Goal: Transaction & Acquisition: Subscribe to service/newsletter

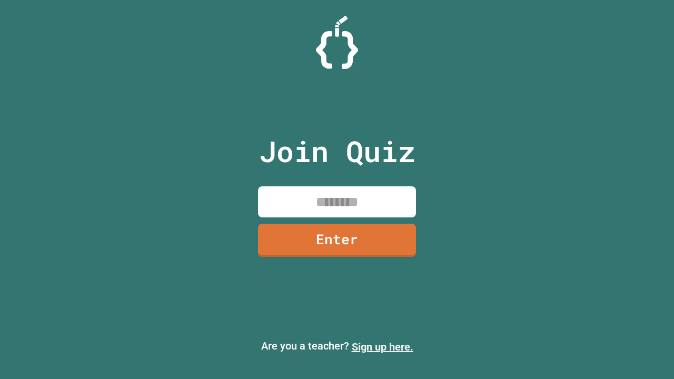
click at [382, 347] on link "Sign up here." at bounding box center [383, 347] width 62 height 13
